Goal: Navigation & Orientation: Find specific page/section

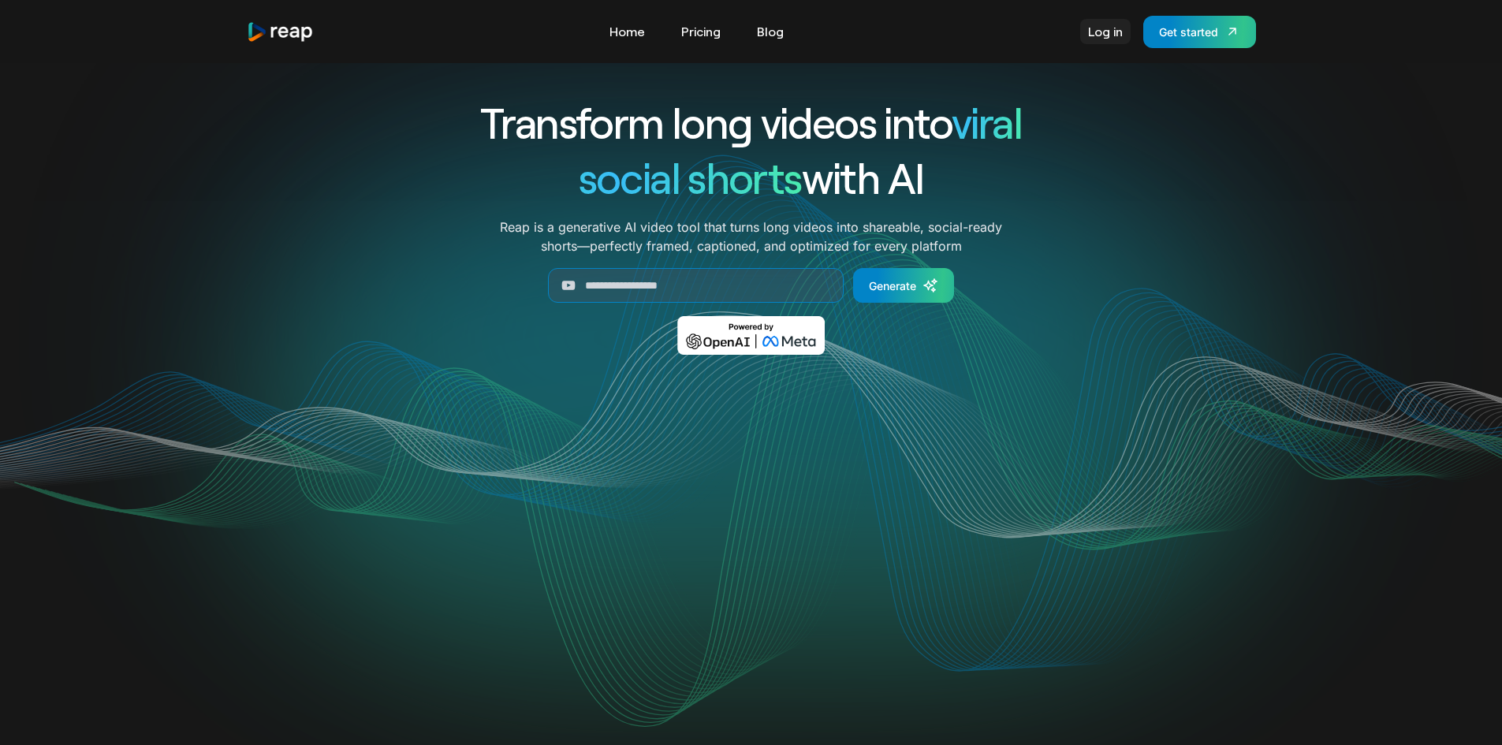
click at [1112, 26] on link "Log in" at bounding box center [1105, 31] width 50 height 25
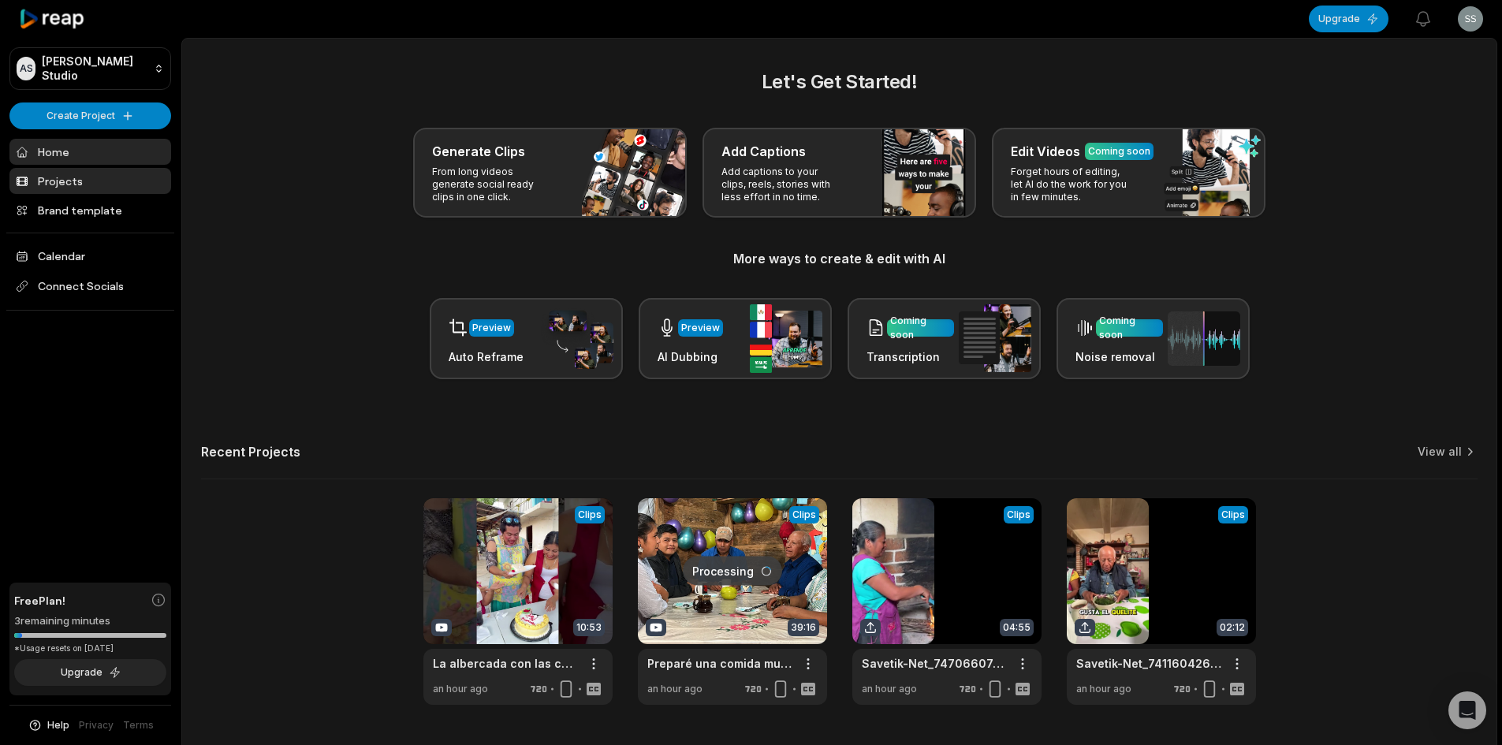
click at [106, 189] on link "Projects" at bounding box center [90, 181] width 162 height 26
